Goal: Find specific page/section: Find specific page/section

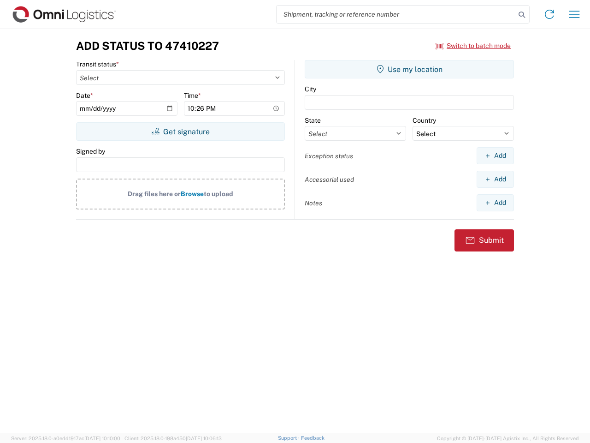
click at [396, 14] on input "search" at bounding box center [396, 15] width 239 height 18
click at [522, 15] on icon at bounding box center [521, 14] width 13 height 13
click at [549, 14] on icon at bounding box center [549, 14] width 15 height 15
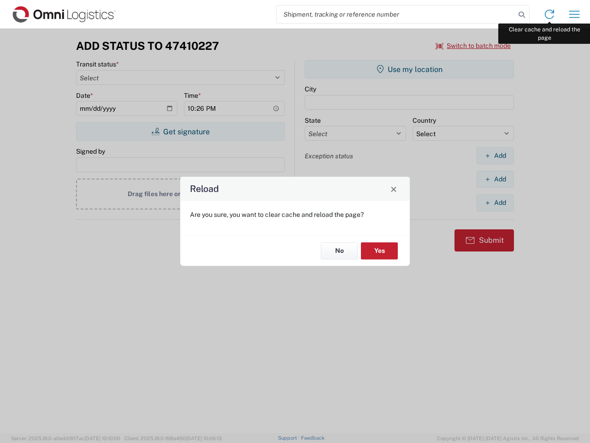
click at [574, 14] on div "Reload Are you sure, you want to clear cache and reload the page? No Yes" at bounding box center [295, 221] width 590 height 443
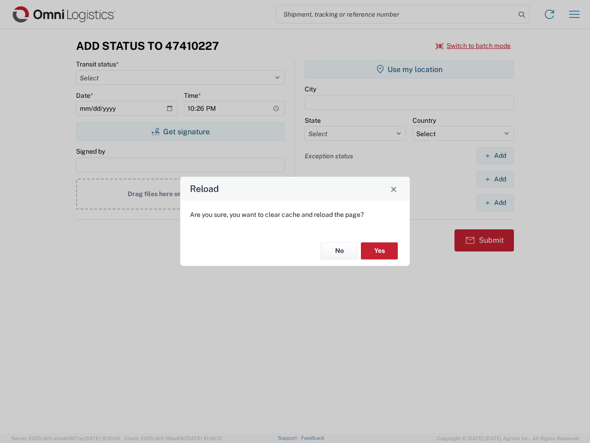
click at [473, 46] on div "Reload Are you sure, you want to clear cache and reload the page? No Yes" at bounding box center [295, 221] width 590 height 443
click at [180, 131] on div "Reload Are you sure, you want to clear cache and reload the page? No Yes" at bounding box center [295, 221] width 590 height 443
click at [409, 69] on div "Reload Are you sure, you want to clear cache and reload the page? No Yes" at bounding box center [295, 221] width 590 height 443
click at [495, 155] on div "Reload Are you sure, you want to clear cache and reload the page? No Yes" at bounding box center [295, 221] width 590 height 443
click at [495, 179] on div "Reload Are you sure, you want to clear cache and reload the page? No Yes" at bounding box center [295, 221] width 590 height 443
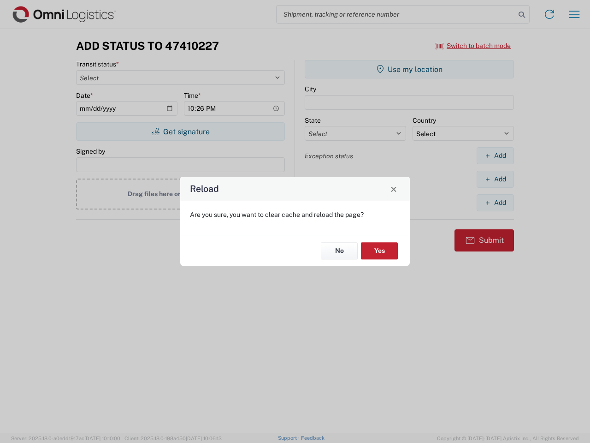
click at [495, 202] on div "Reload Are you sure, you want to clear cache and reload the page? No Yes" at bounding box center [295, 221] width 590 height 443
